Goal: Navigation & Orientation: Find specific page/section

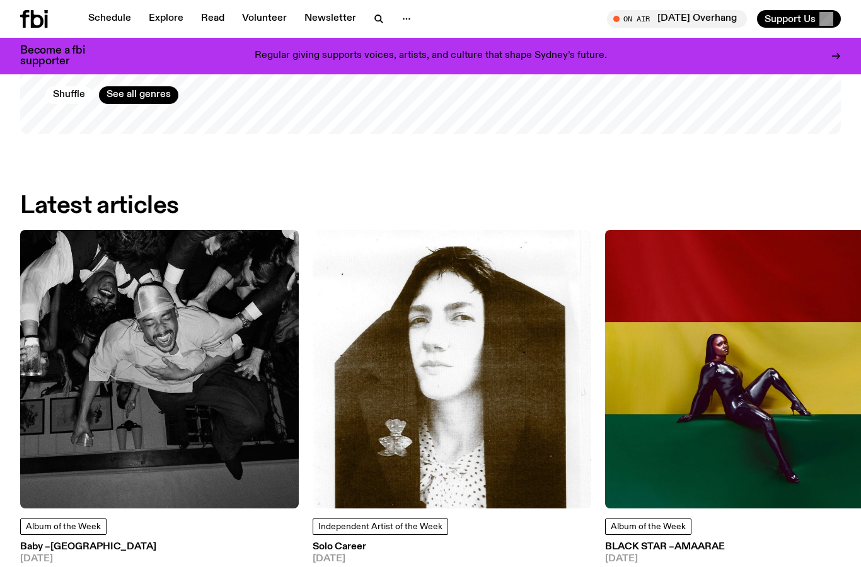
scroll to position [1376, 0]
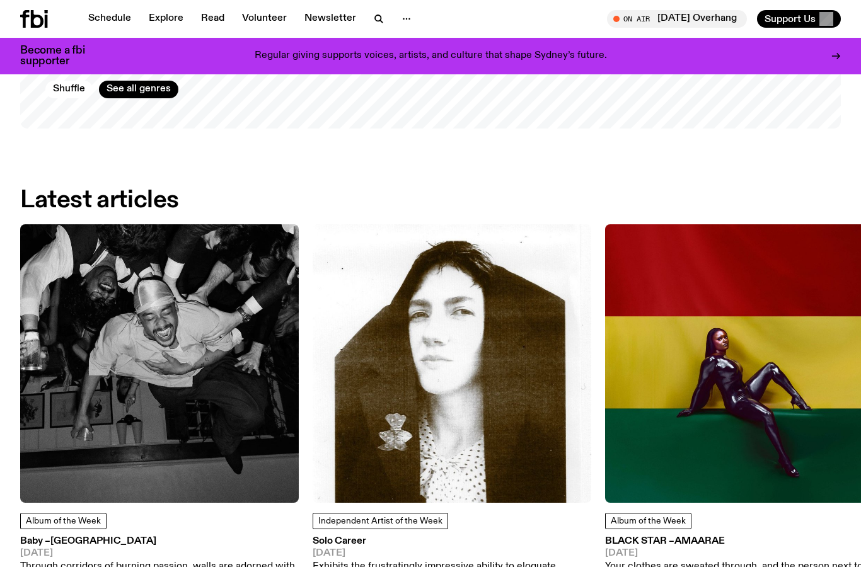
click at [199, 397] on img at bounding box center [159, 363] width 279 height 279
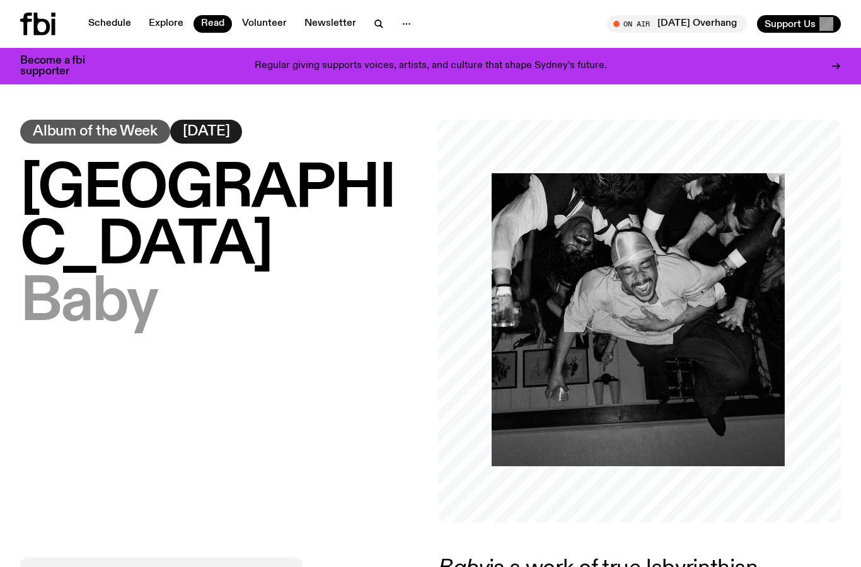
click at [47, 26] on icon at bounding box center [42, 24] width 16 height 23
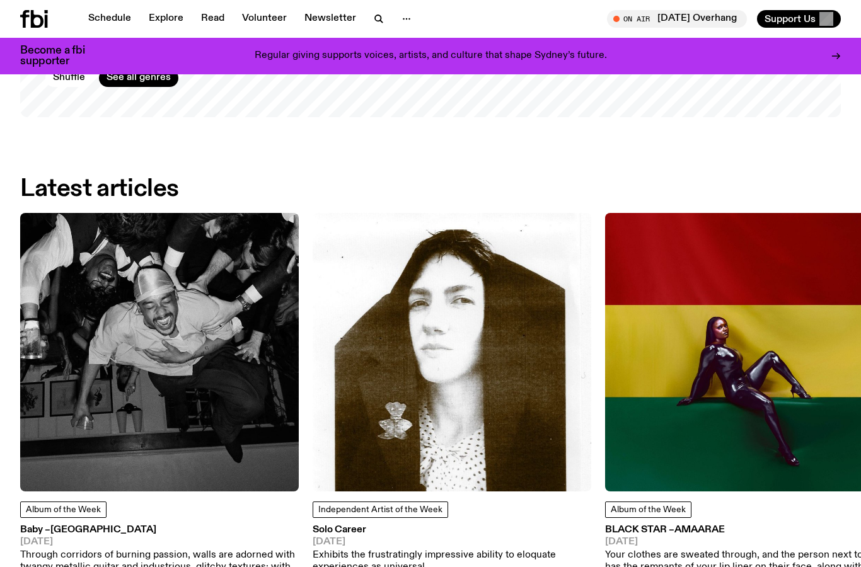
scroll to position [1553, 0]
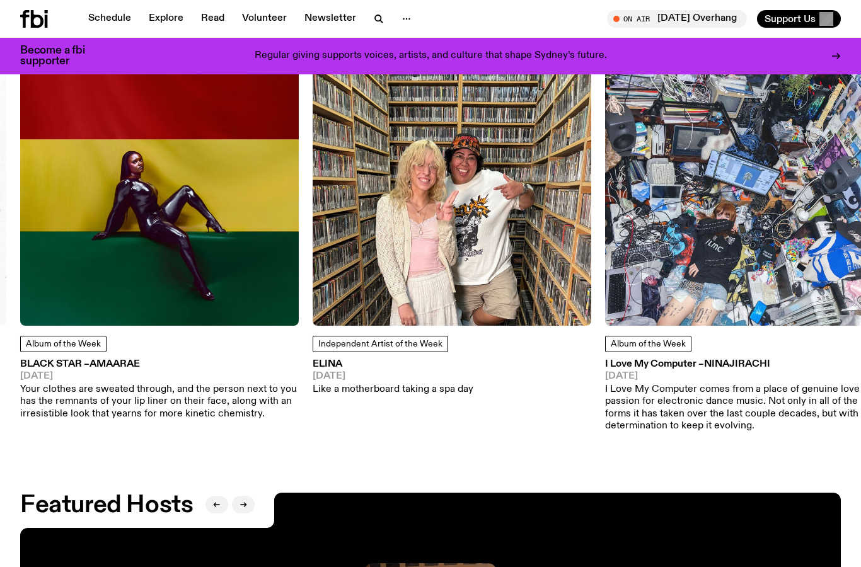
click at [291, 321] on img at bounding box center [159, 186] width 279 height 279
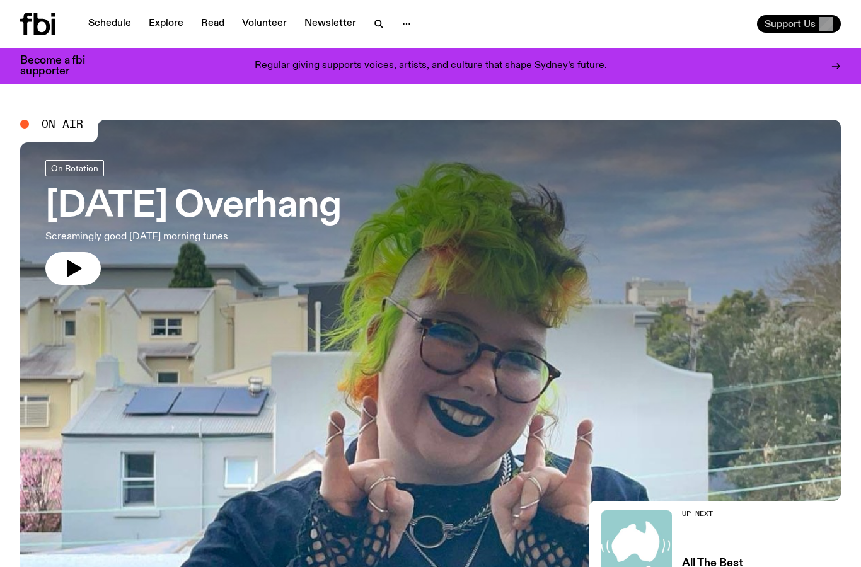
click at [804, 23] on span "Support Us" at bounding box center [790, 23] width 51 height 11
